Goal: Information Seeking & Learning: Learn about a topic

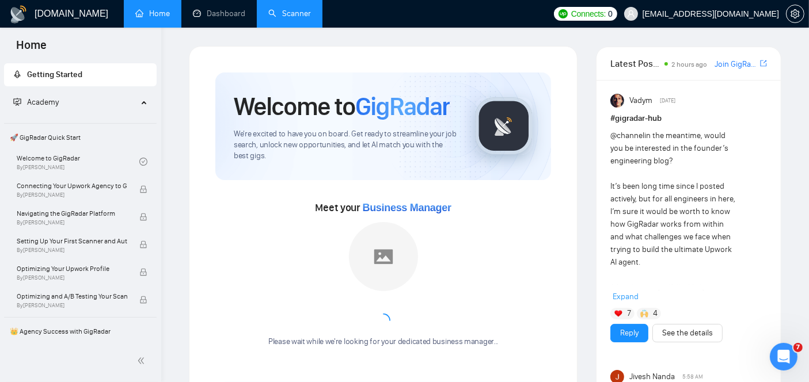
click at [282, 16] on link "Scanner" at bounding box center [289, 14] width 43 height 10
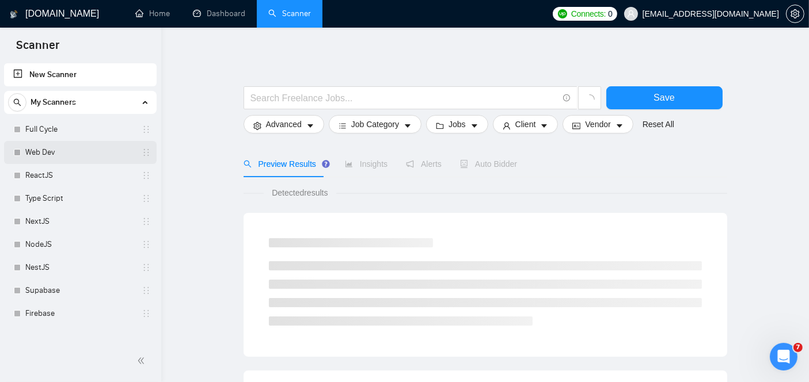
click at [62, 155] on link "Web Dev" at bounding box center [79, 152] width 109 height 23
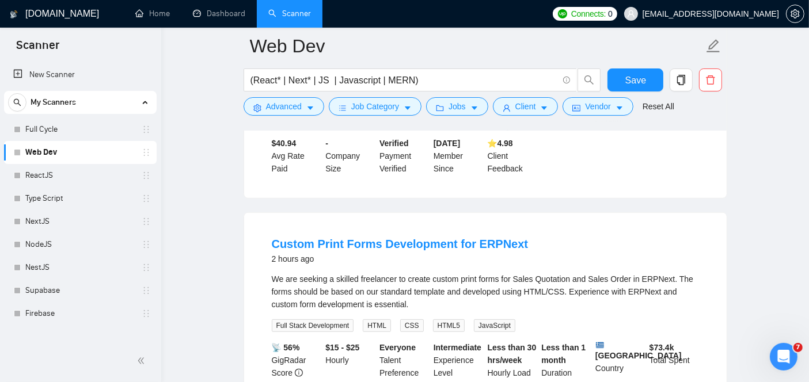
scroll to position [552, 0]
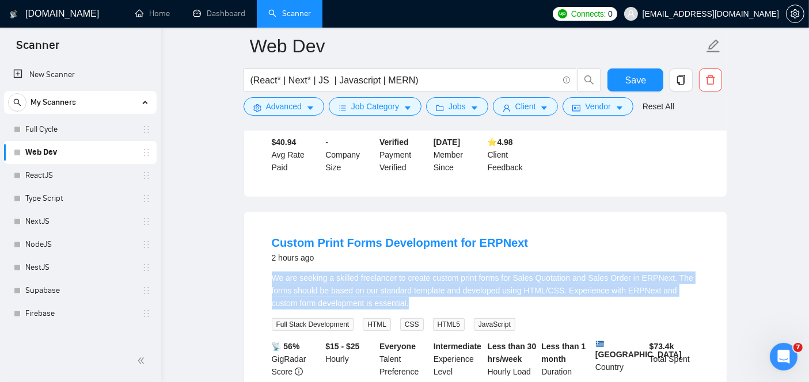
drag, startPoint x: 386, startPoint y: 297, endPoint x: 273, endPoint y: 265, distance: 117.2
click at [273, 272] on div "We are seeking a skilled freelancer to create custom print forms for Sales Quot…" at bounding box center [485, 291] width 427 height 38
copy div "We are seeking a skilled freelancer to create custom print forms for Sales Quot…"
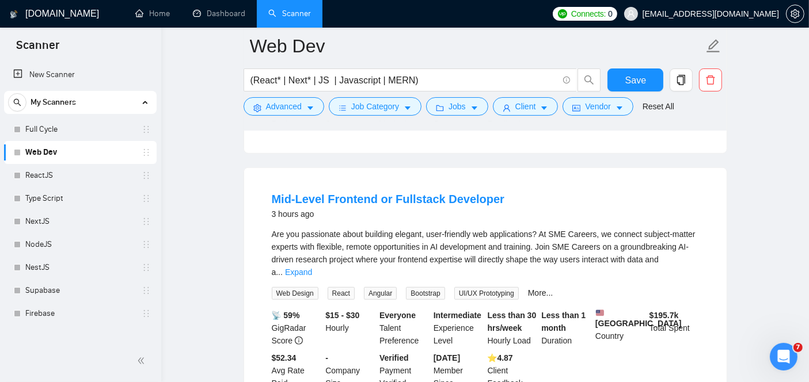
scroll to position [843, 0]
click at [312, 267] on link "Expand" at bounding box center [298, 271] width 27 height 9
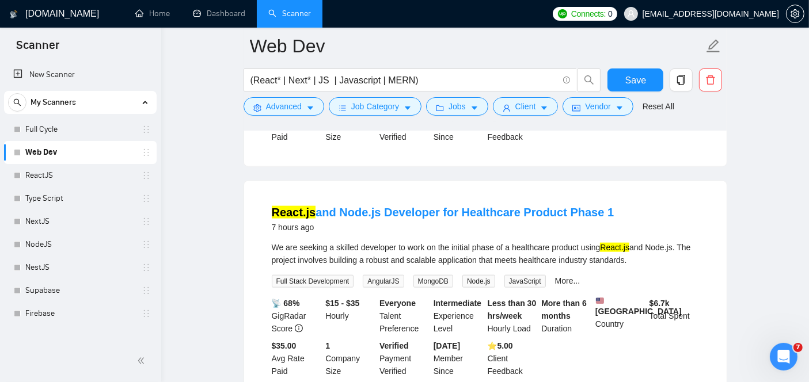
scroll to position [1355, 0]
drag, startPoint x: 269, startPoint y: 248, endPoint x: 664, endPoint y: 257, distance: 394.9
click at [664, 257] on li "React.js and Node.js Developer for Healthcare Product Phase 1 7 hours ago We ar…" at bounding box center [485, 291] width 455 height 192
click at [462, 208] on link "React.js and Node.js Developer for Healthcare Product Phase 1" at bounding box center [443, 211] width 342 height 13
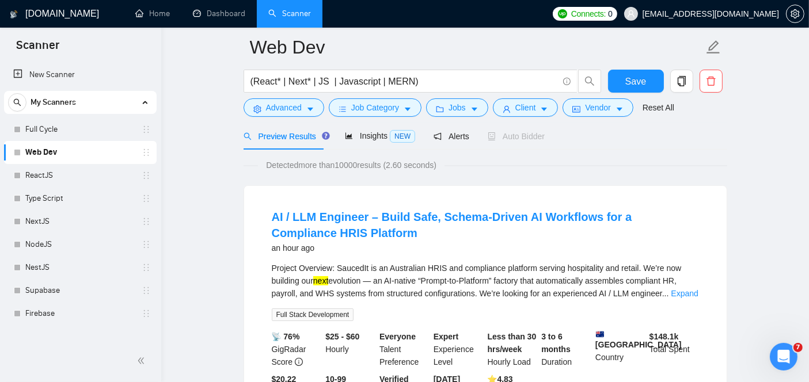
scroll to position [44, 0]
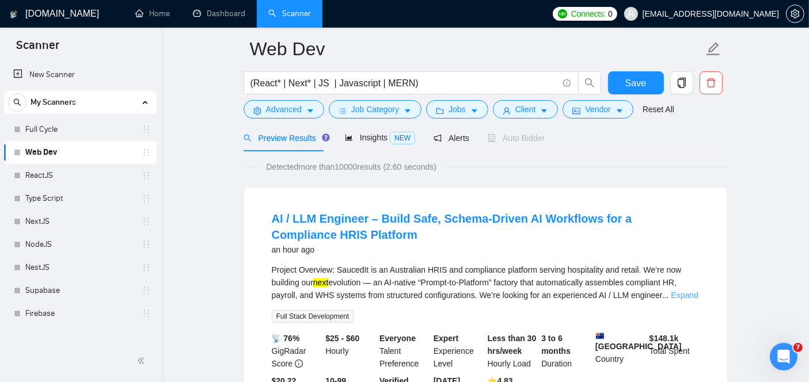
click at [677, 298] on link "Expand" at bounding box center [684, 295] width 27 height 9
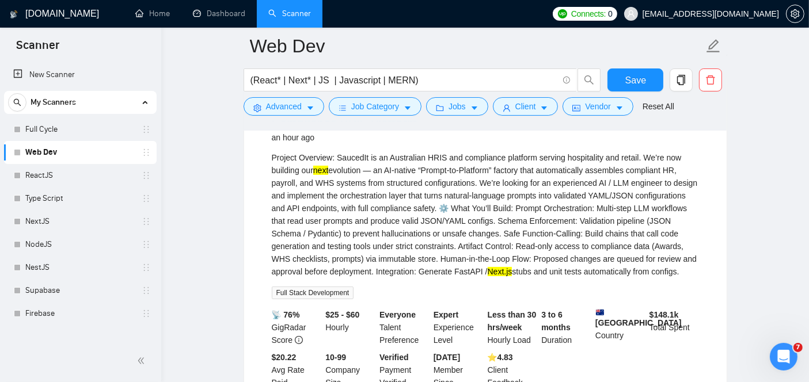
scroll to position [165, 0]
drag, startPoint x: 624, startPoint y: 277, endPoint x: 270, endPoint y: 154, distance: 374.6
click at [270, 154] on li "AI / LLM Engineer – Build Safe, Schema-Driven AI Workflows for a Compliance HRI…" at bounding box center [485, 244] width 455 height 309
copy div "Loremip Dolorsit: AmetcoNs ad el Seddoeiusm TEMP inc utlaboreet dolorema aliqua…"
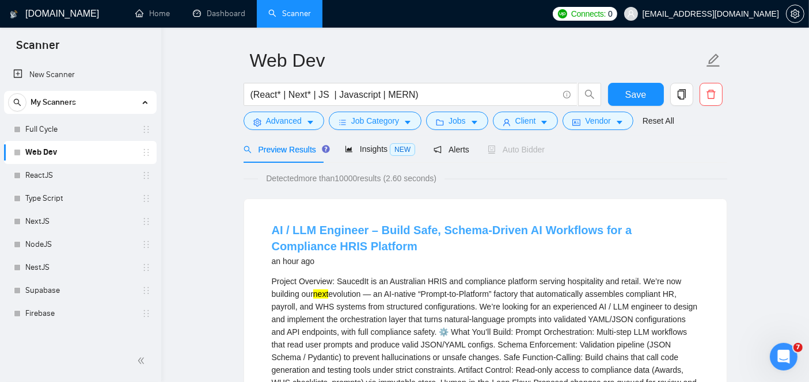
scroll to position [24, 0]
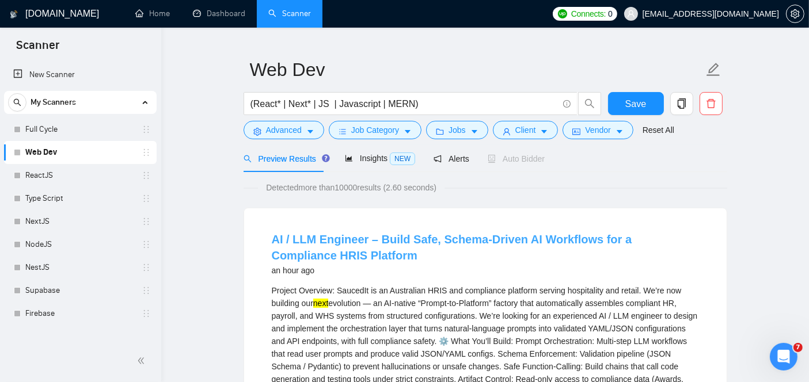
click at [383, 240] on link "AI / LLM Engineer – Build Safe, Schema-Driven AI Workflows for a Compliance HRI…" at bounding box center [452, 247] width 360 height 29
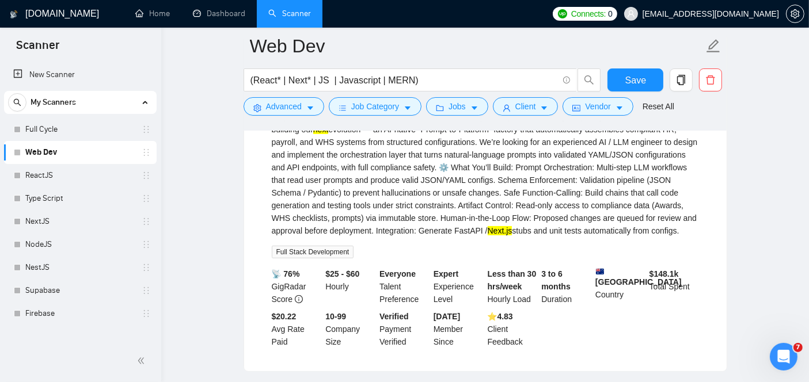
scroll to position [207, 0]
